Goal: Browse casually: Explore the website without a specific task or goal

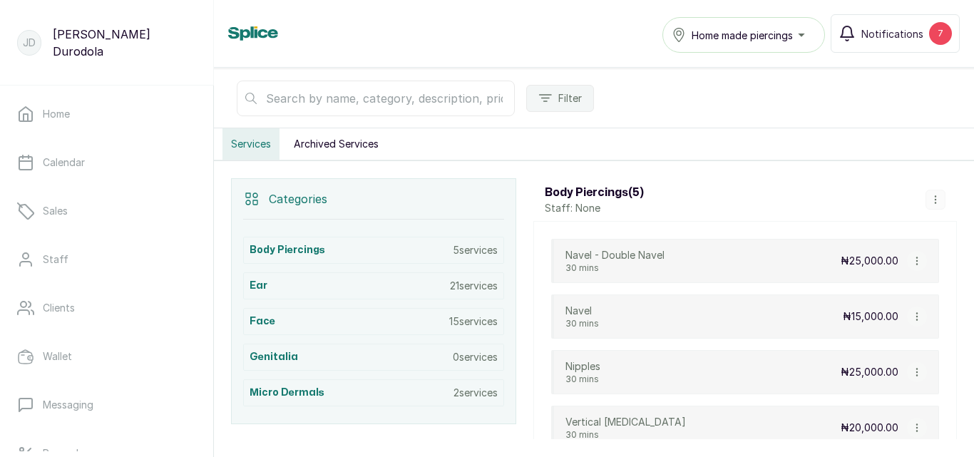
scroll to position [214, 0]
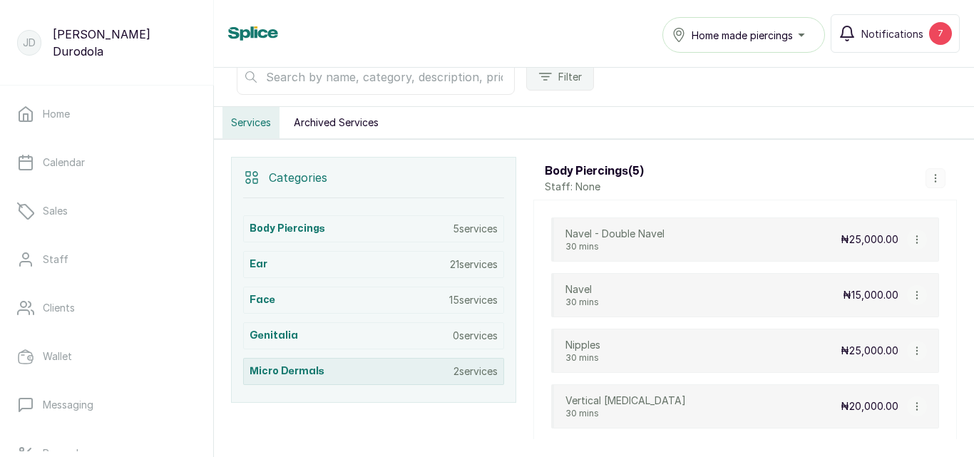
click at [477, 375] on p "2 services" at bounding box center [475, 371] width 44 height 14
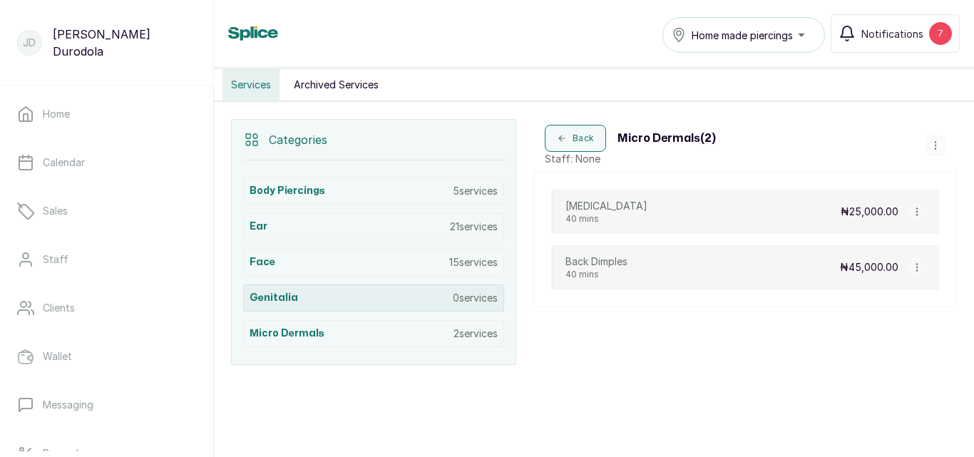
click at [467, 301] on p "0 services" at bounding box center [475, 298] width 45 height 14
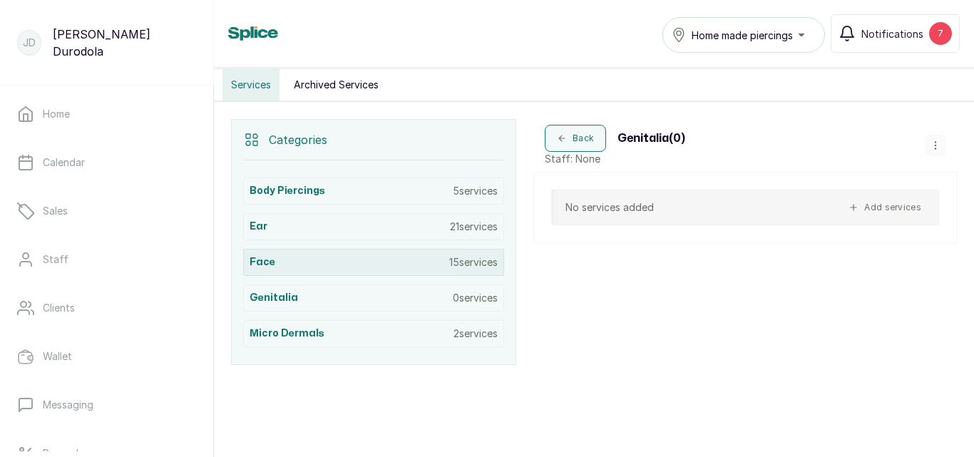
click at [471, 263] on p "15 services" at bounding box center [473, 262] width 48 height 14
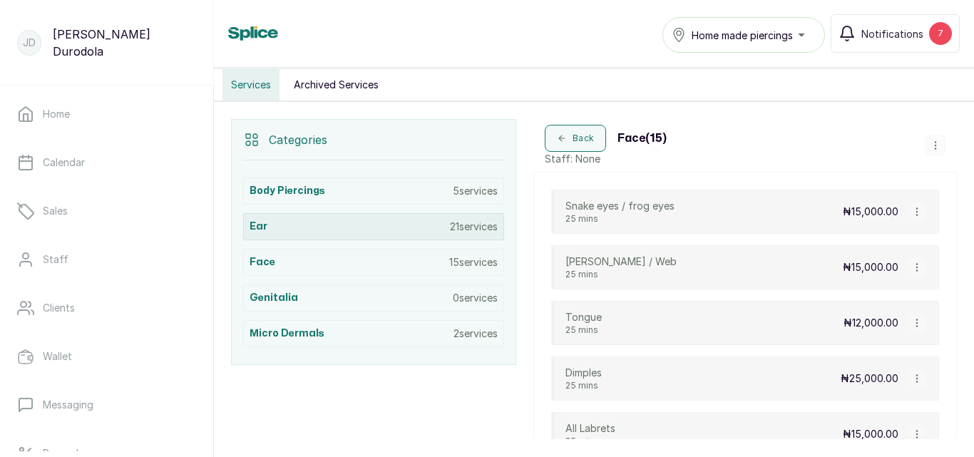
click at [478, 231] on p "21 services" at bounding box center [474, 227] width 48 height 14
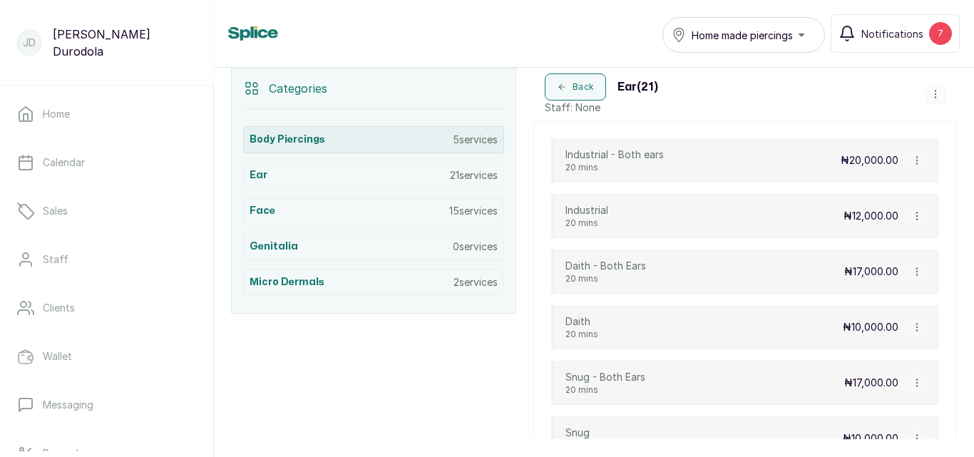
click at [473, 143] on p "5 services" at bounding box center [475, 140] width 45 height 14
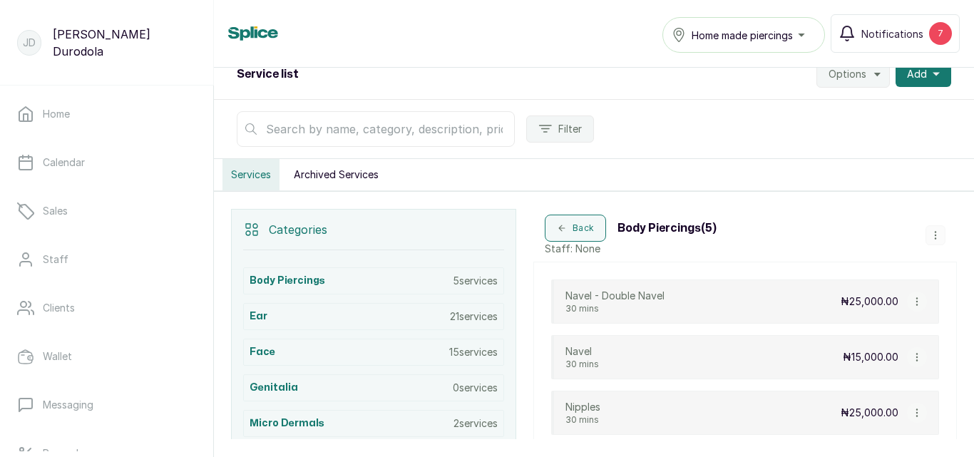
scroll to position [160, 0]
click at [932, 236] on icon "button" at bounding box center [935, 237] width 10 height 10
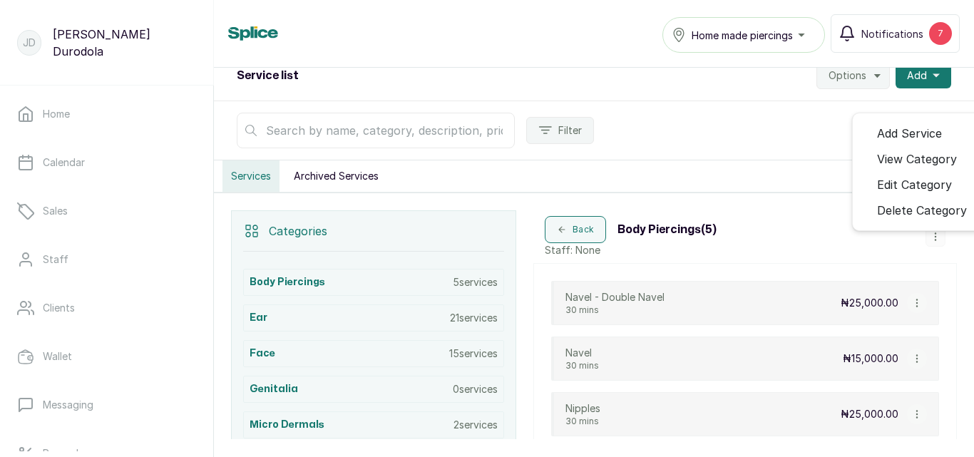
click at [928, 239] on button "button" at bounding box center [935, 237] width 20 height 20
